Goal: Information Seeking & Learning: Check status

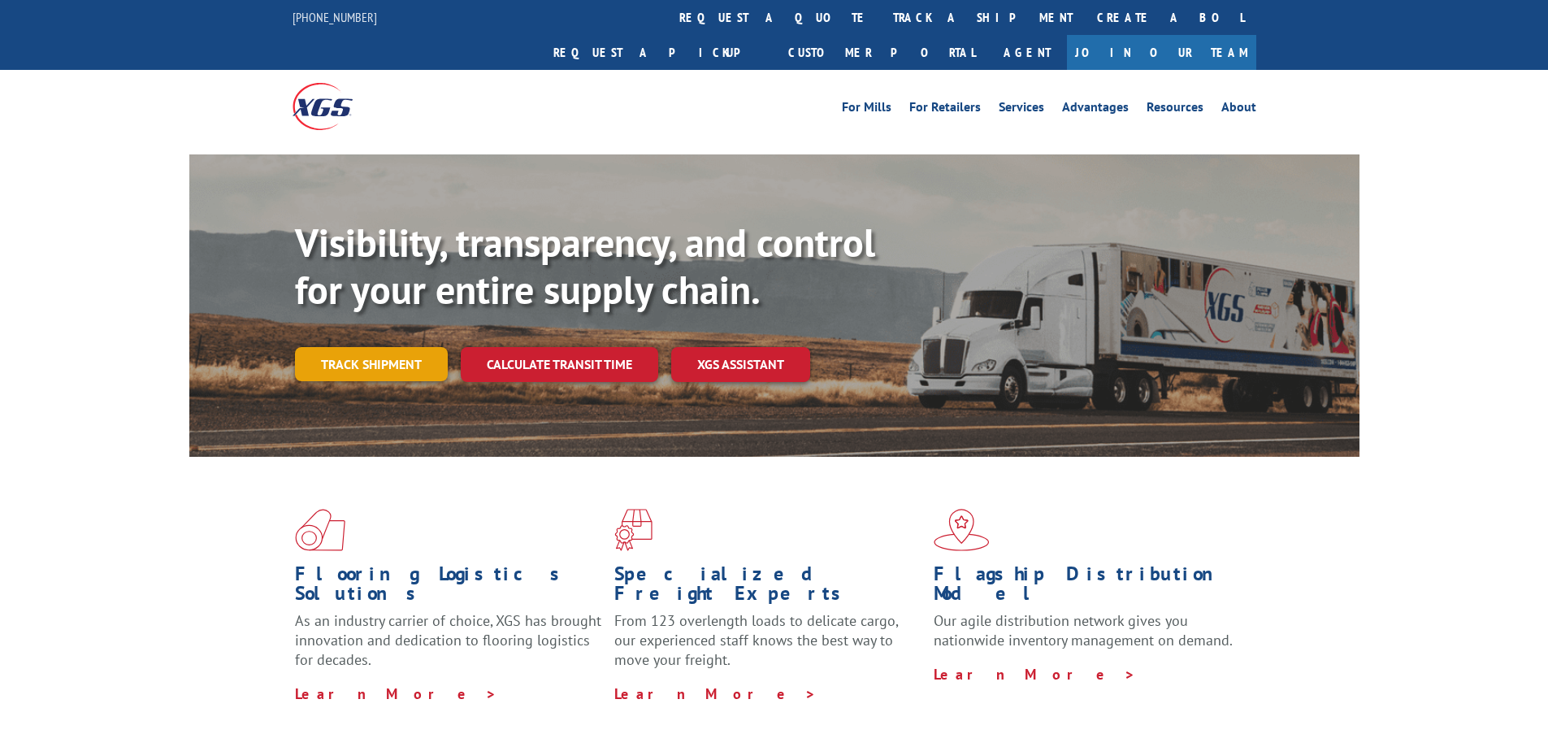
click at [393, 347] on link "Track shipment" at bounding box center [371, 364] width 153 height 34
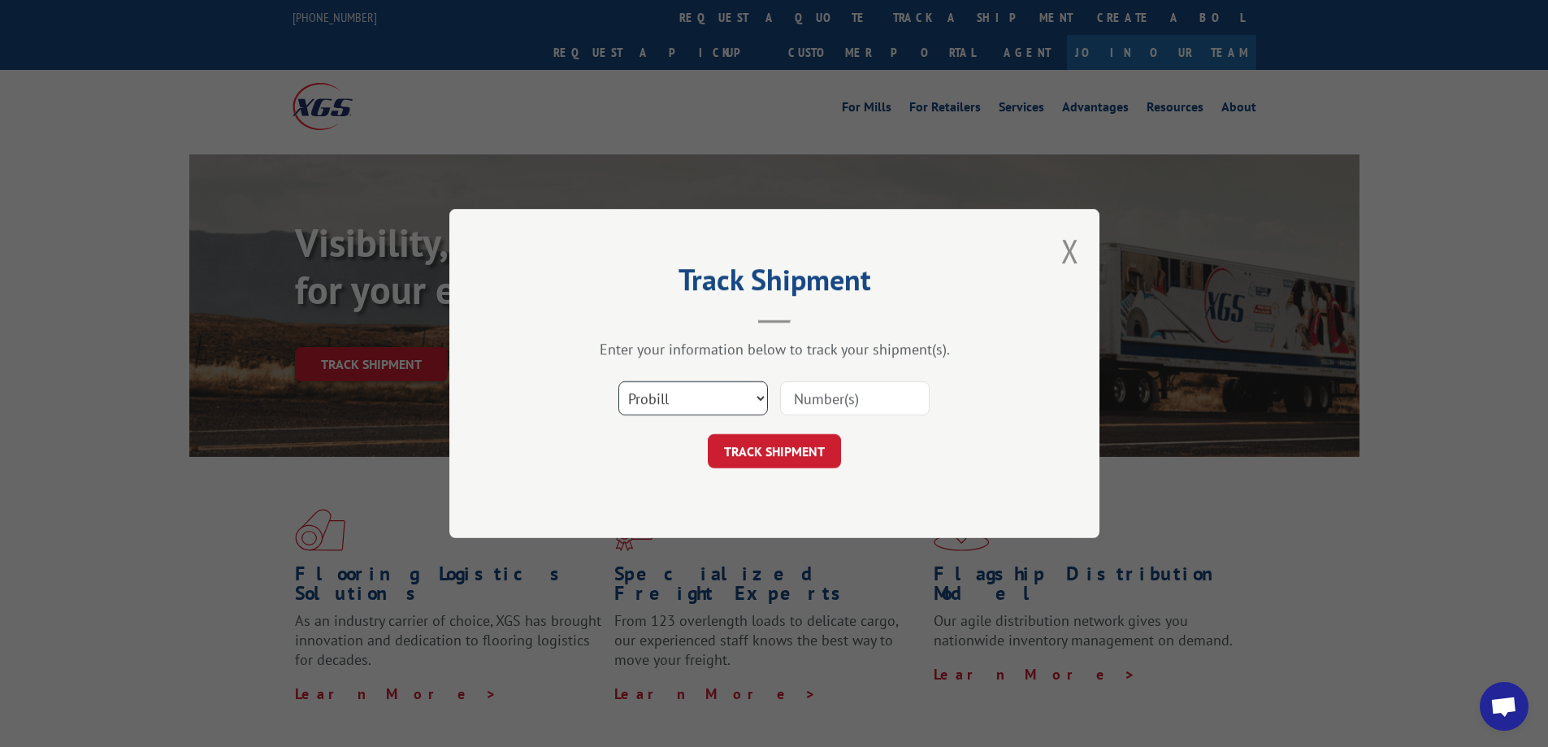
click at [680, 395] on select "Select category... Probill BOL PO" at bounding box center [693, 398] width 150 height 34
select select "bol"
click at [618, 381] on select "Select category... Probill BOL PO" at bounding box center [693, 398] width 150 height 34
click at [835, 401] on input at bounding box center [855, 398] width 150 height 34
paste input "5499588"
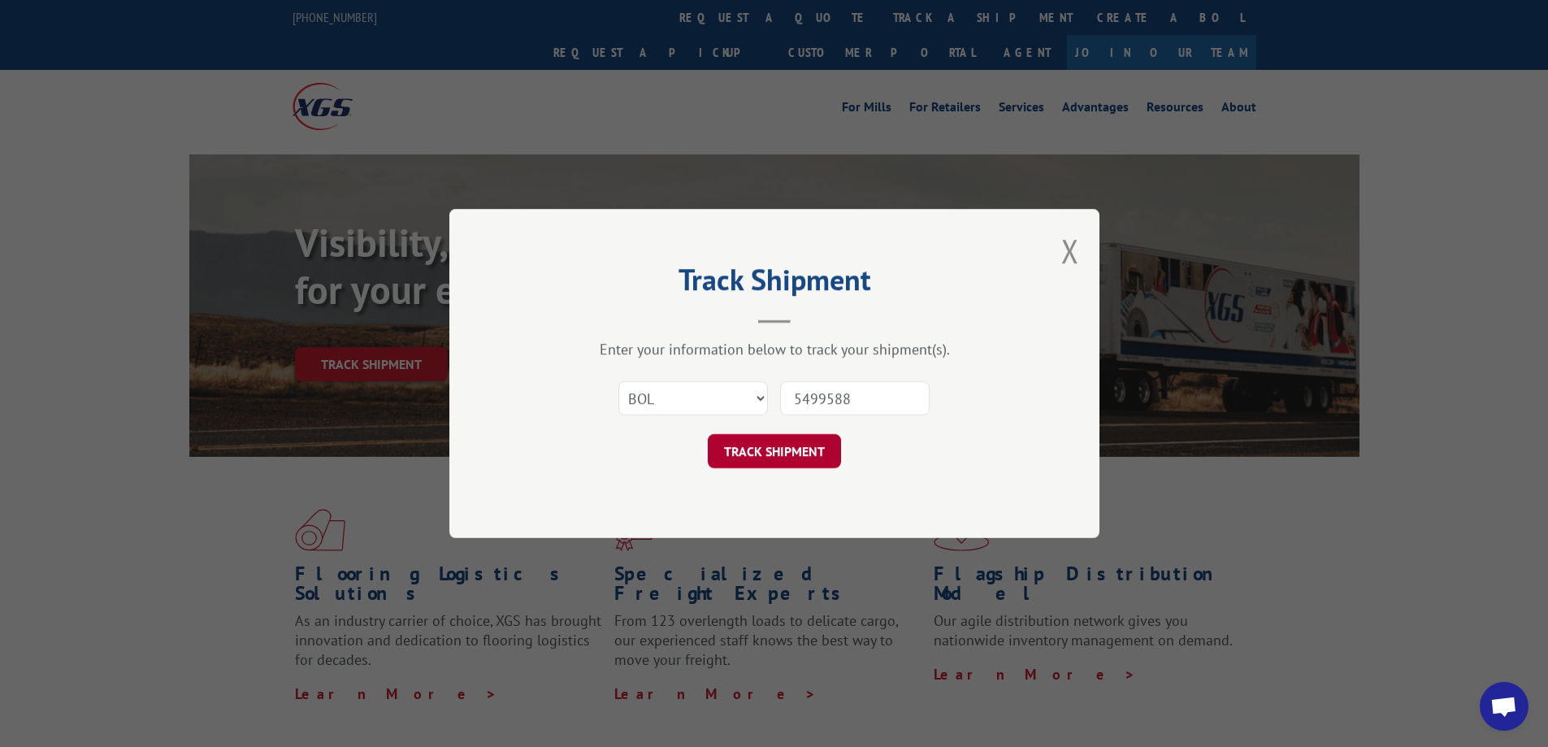
type input "5499588"
click at [782, 449] on button "TRACK SHIPMENT" at bounding box center [774, 451] width 133 height 34
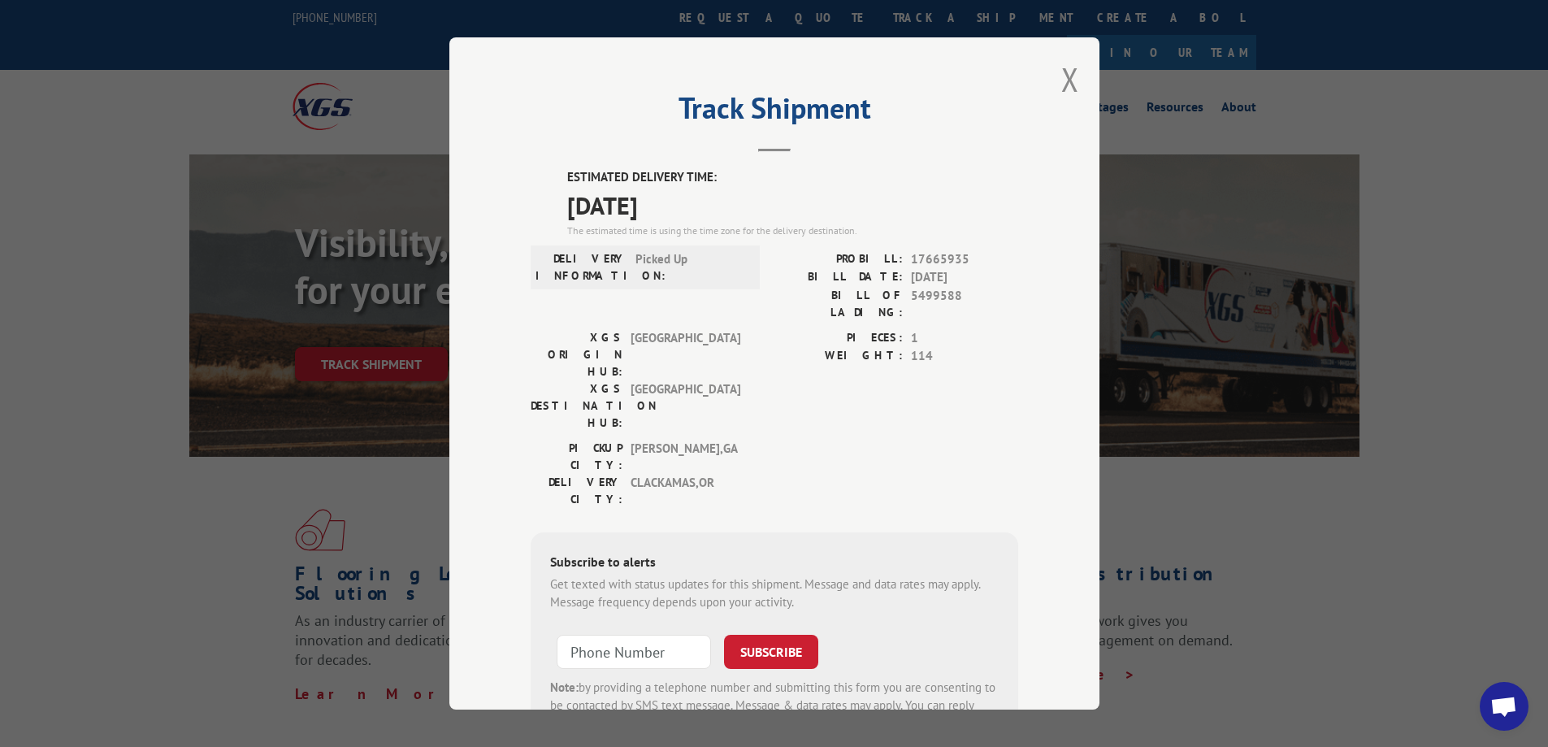
click at [173, 417] on div "Track Shipment ESTIMATED DELIVERY TIME: [DATE] The estimated time is using the …" at bounding box center [774, 373] width 1548 height 747
